Goal: Transaction & Acquisition: Purchase product/service

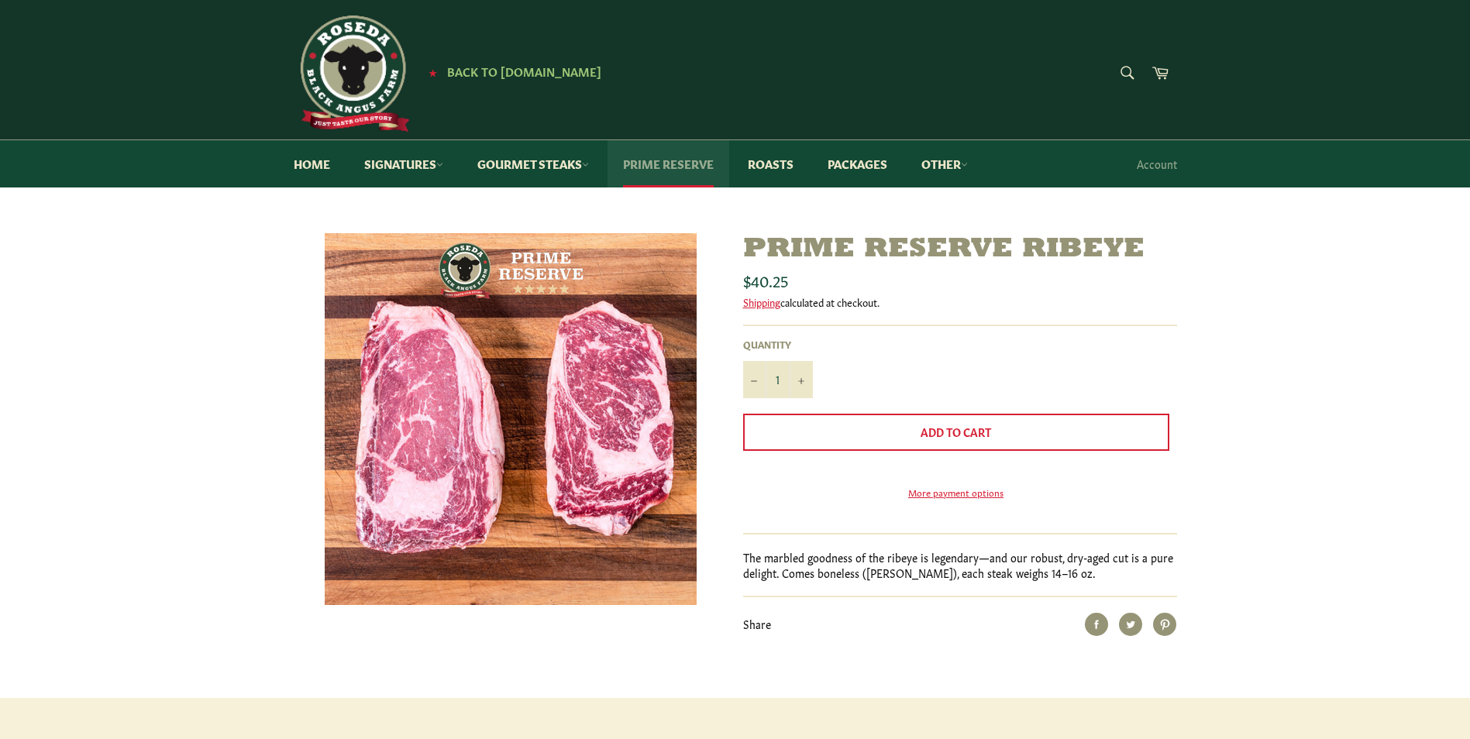
click at [646, 160] on link "Prime Reserve" at bounding box center [668, 163] width 122 height 47
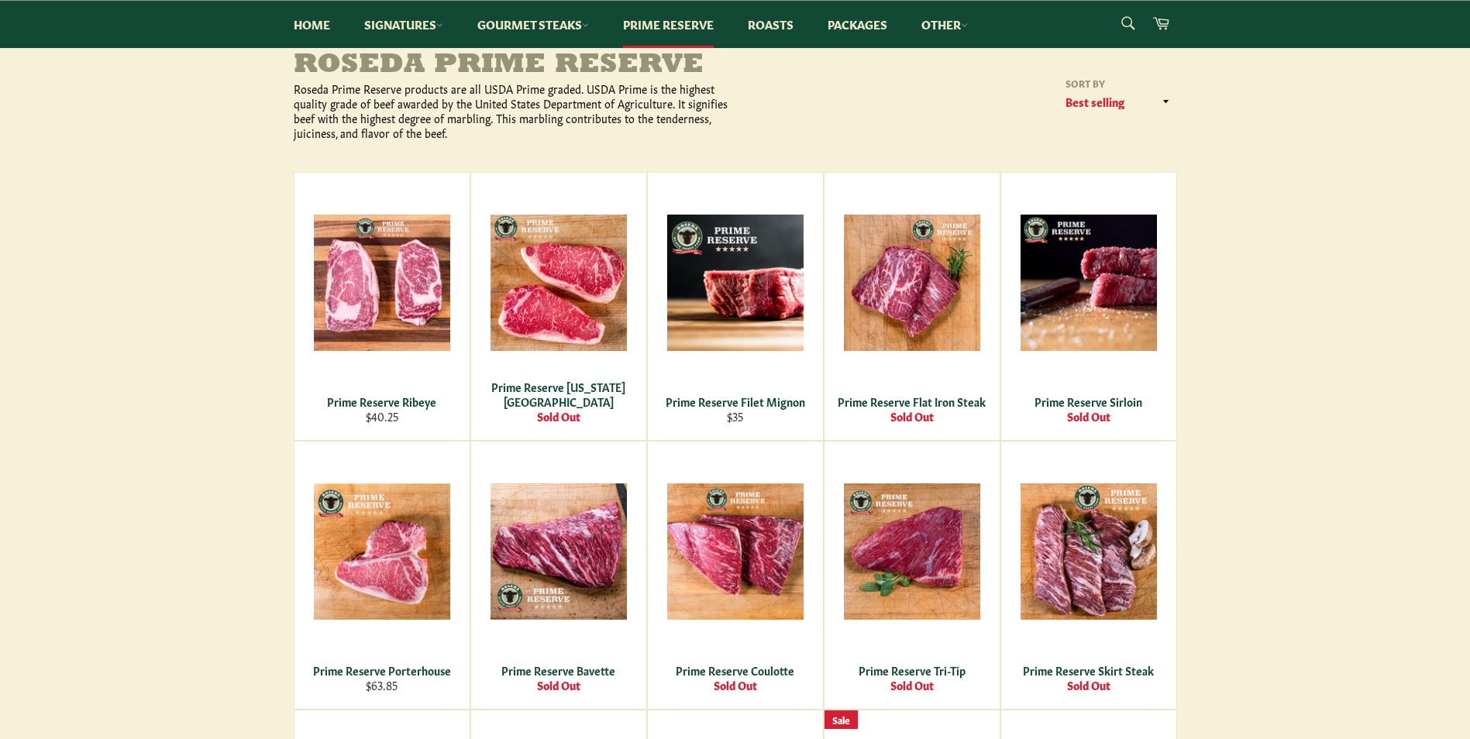
scroll to position [155, 0]
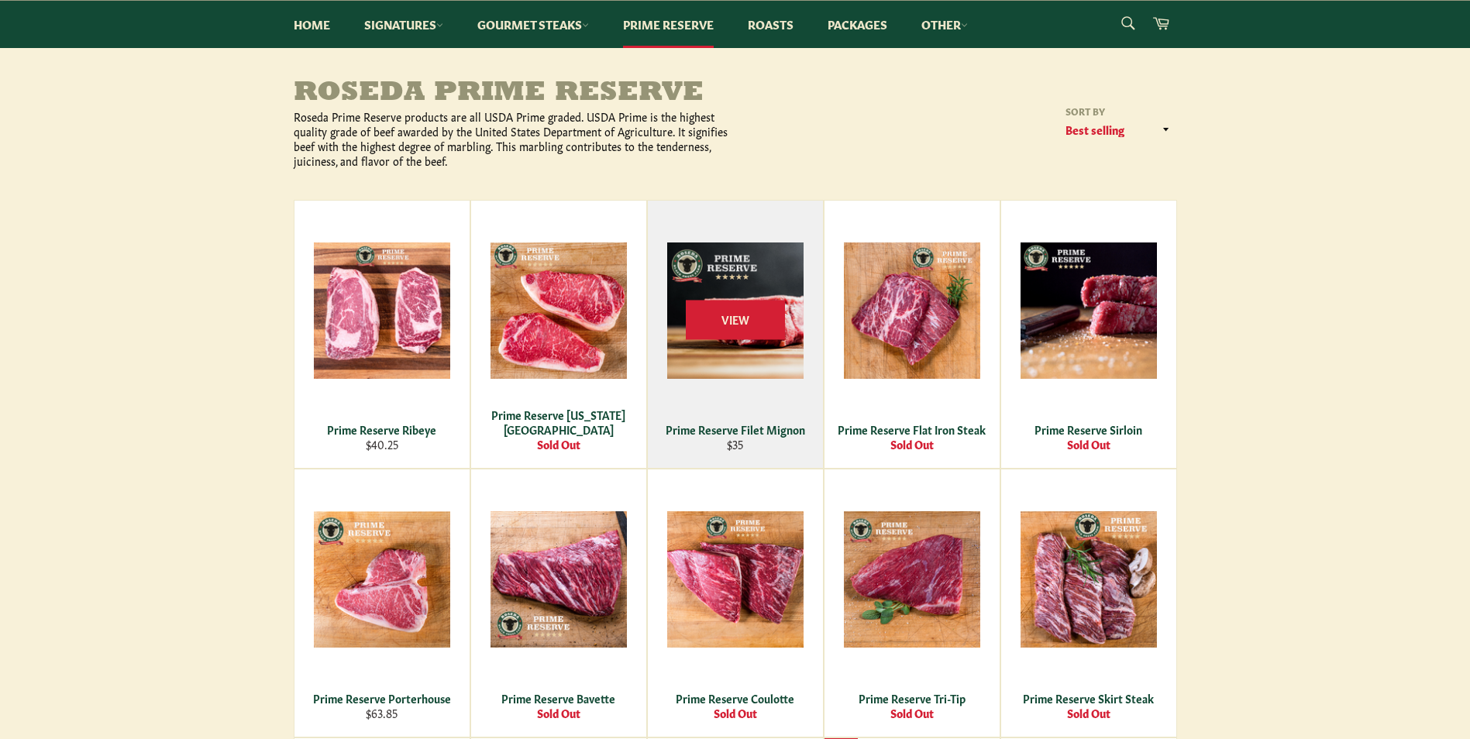
click at [735, 431] on div "Prime Reserve Filet Mignon" at bounding box center [735, 429] width 156 height 15
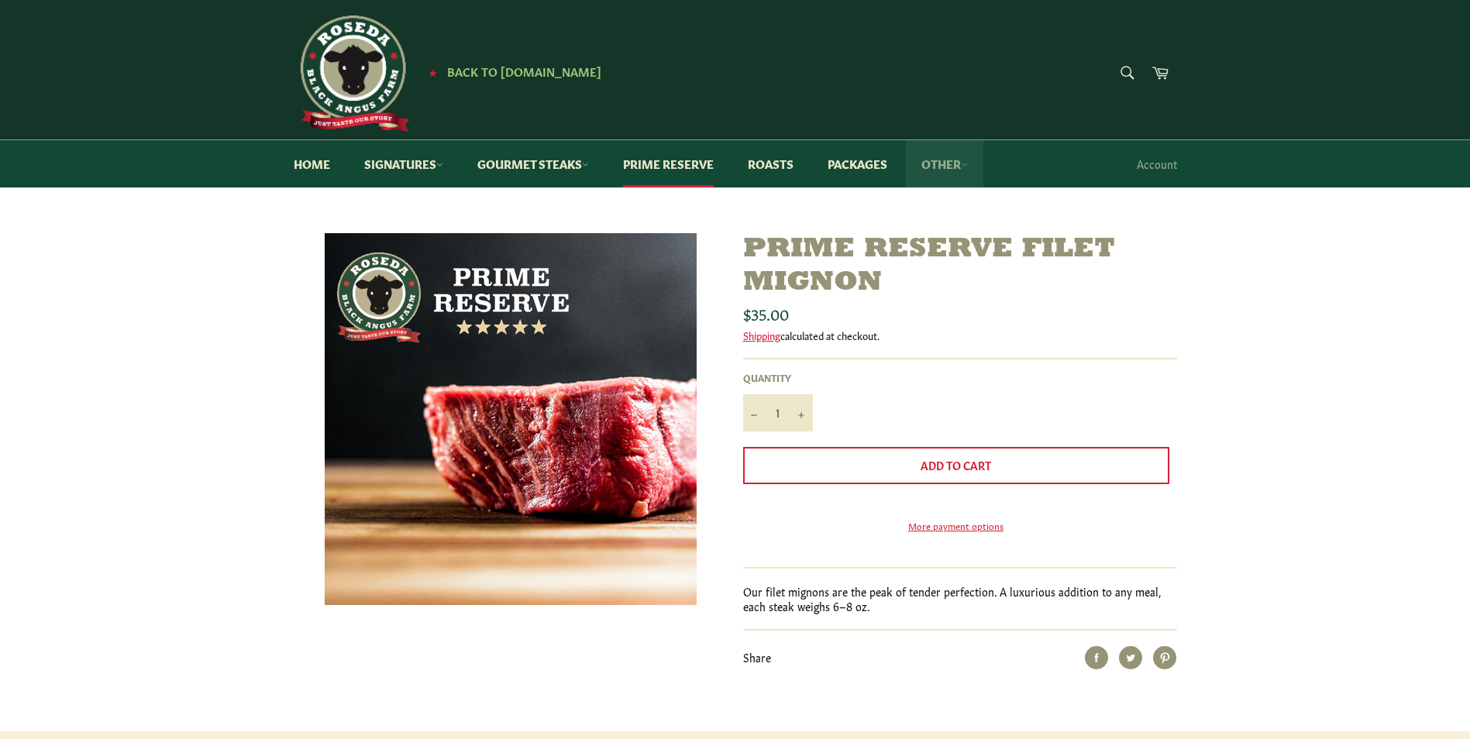
click at [953, 169] on link "Other" at bounding box center [944, 163] width 77 height 47
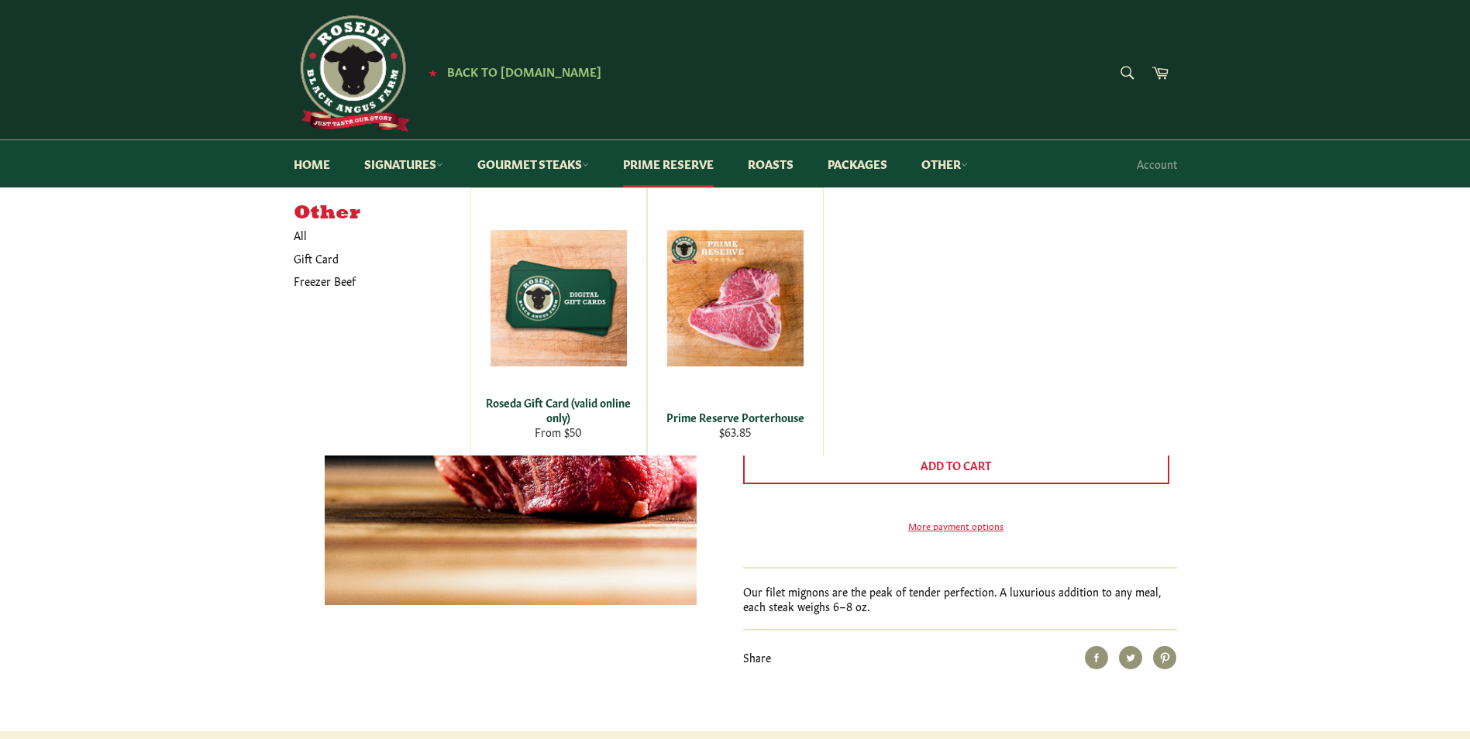
click at [107, 345] on div "Other All Gift Card Freezer Beef Roseda Gift Card (valid online only) From $50 …" at bounding box center [735, 321] width 1470 height 268
click at [316, 168] on link "Home" at bounding box center [311, 163] width 67 height 47
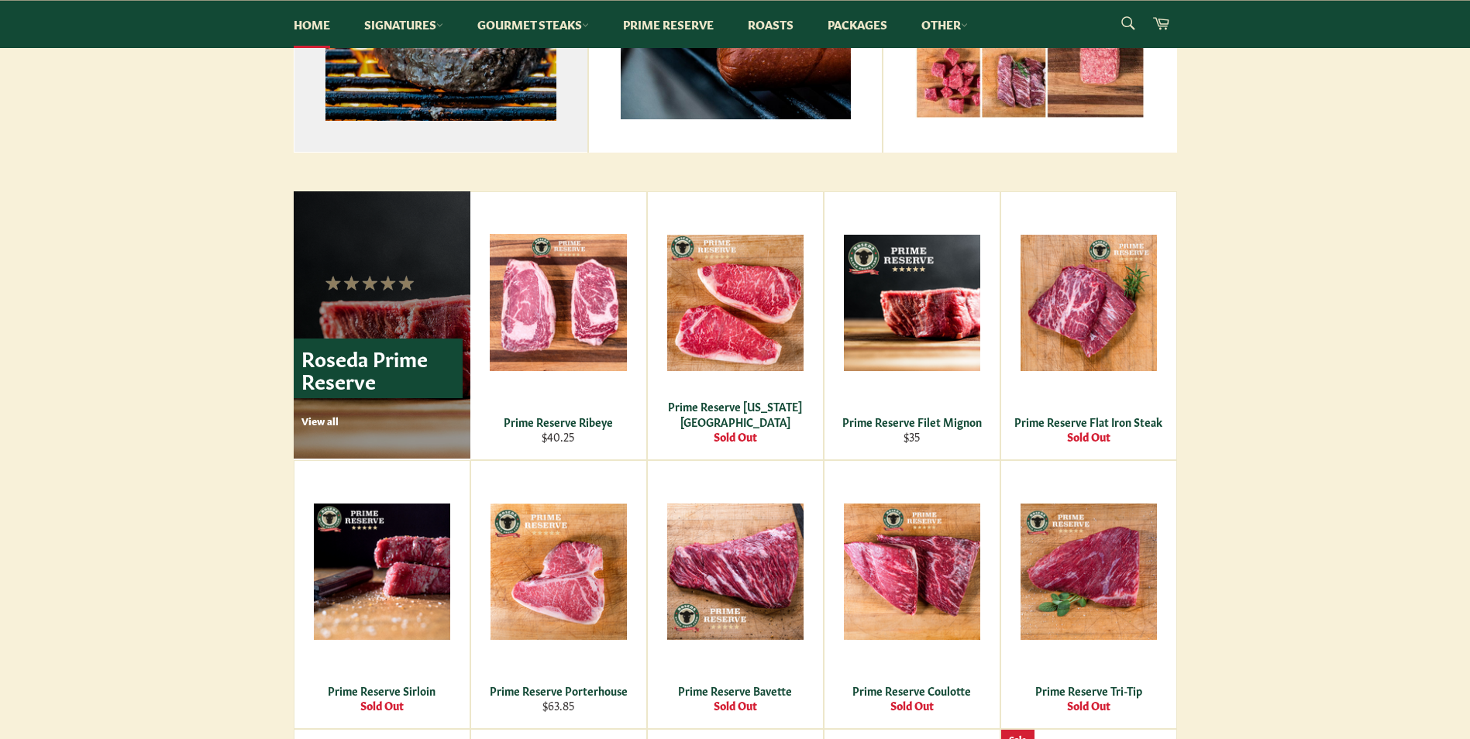
scroll to position [930, 0]
